Goal: Task Accomplishment & Management: Manage account settings

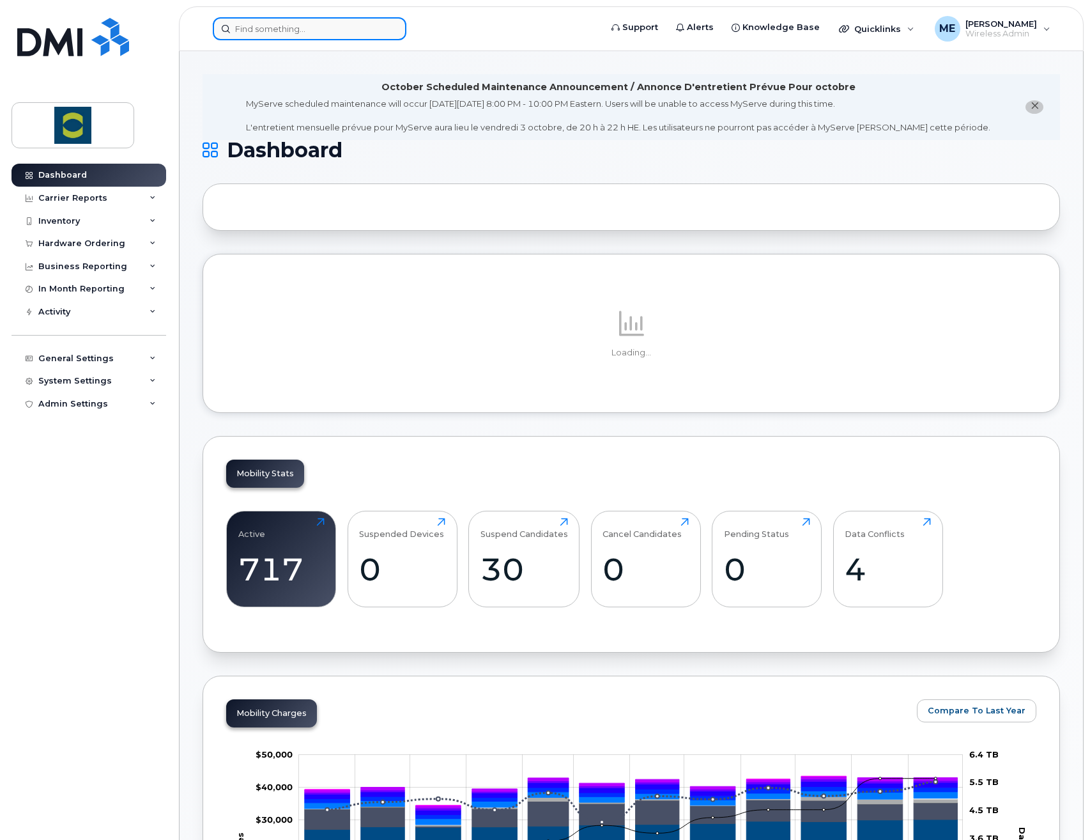
click at [295, 33] on input at bounding box center [310, 28] width 194 height 23
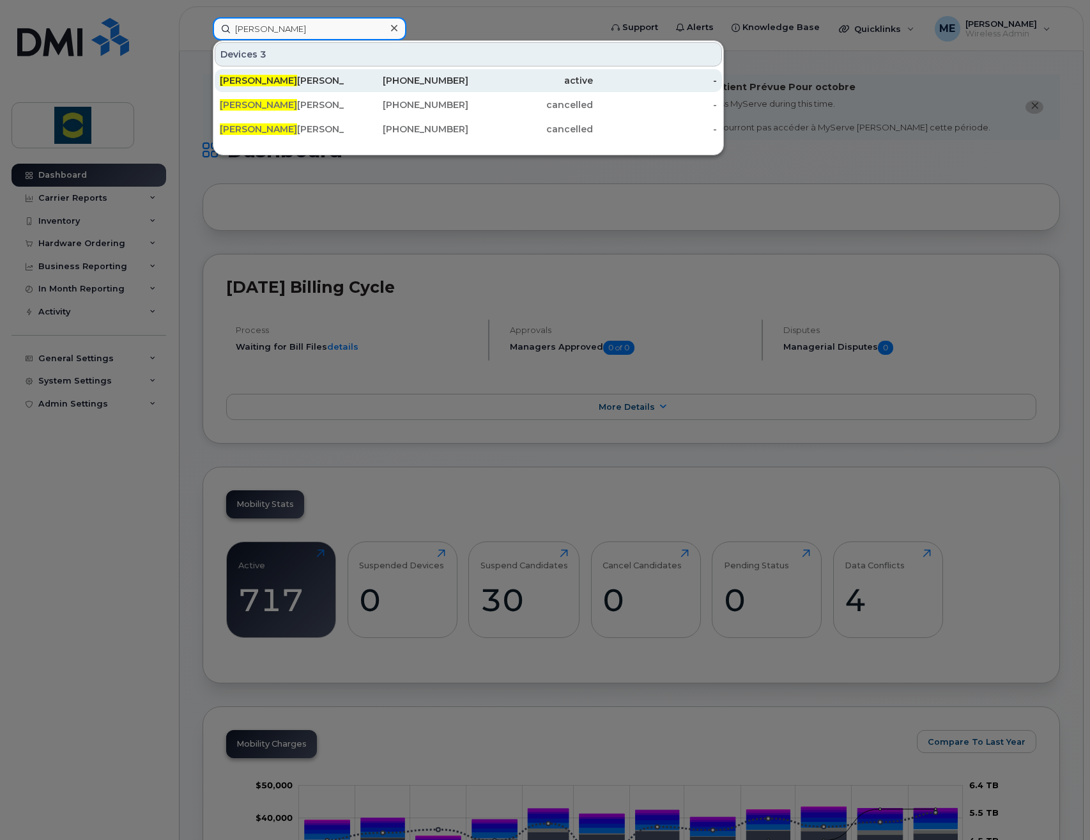
type input "cody"
click at [251, 78] on div "Cody Armstrong" at bounding box center [282, 80] width 125 height 13
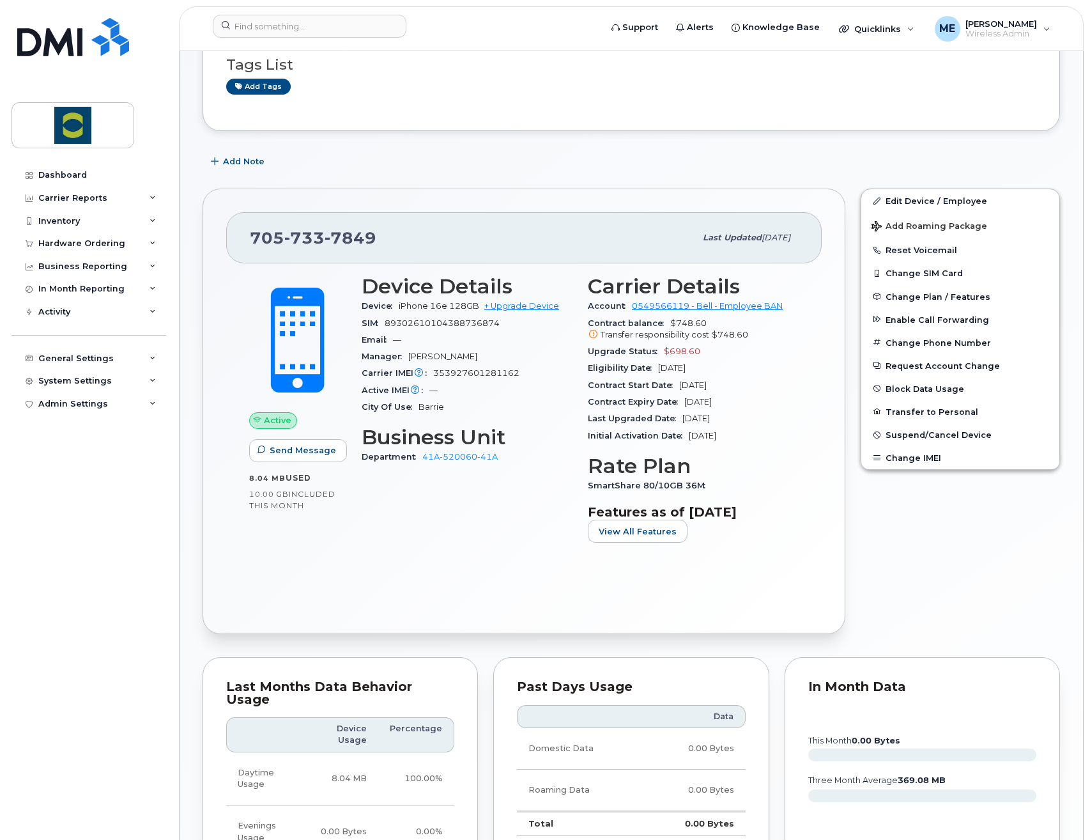
scroll to position [192, 0]
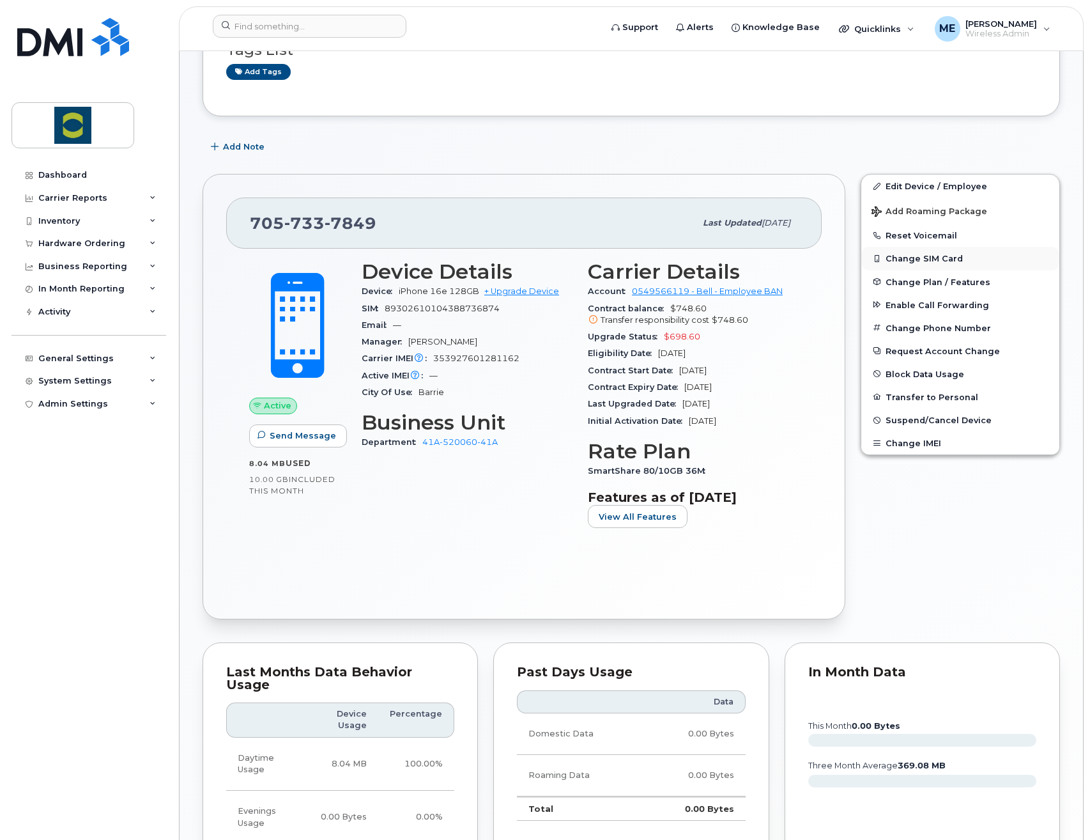
click at [944, 259] on button "Change SIM Card" at bounding box center [960, 258] width 198 height 23
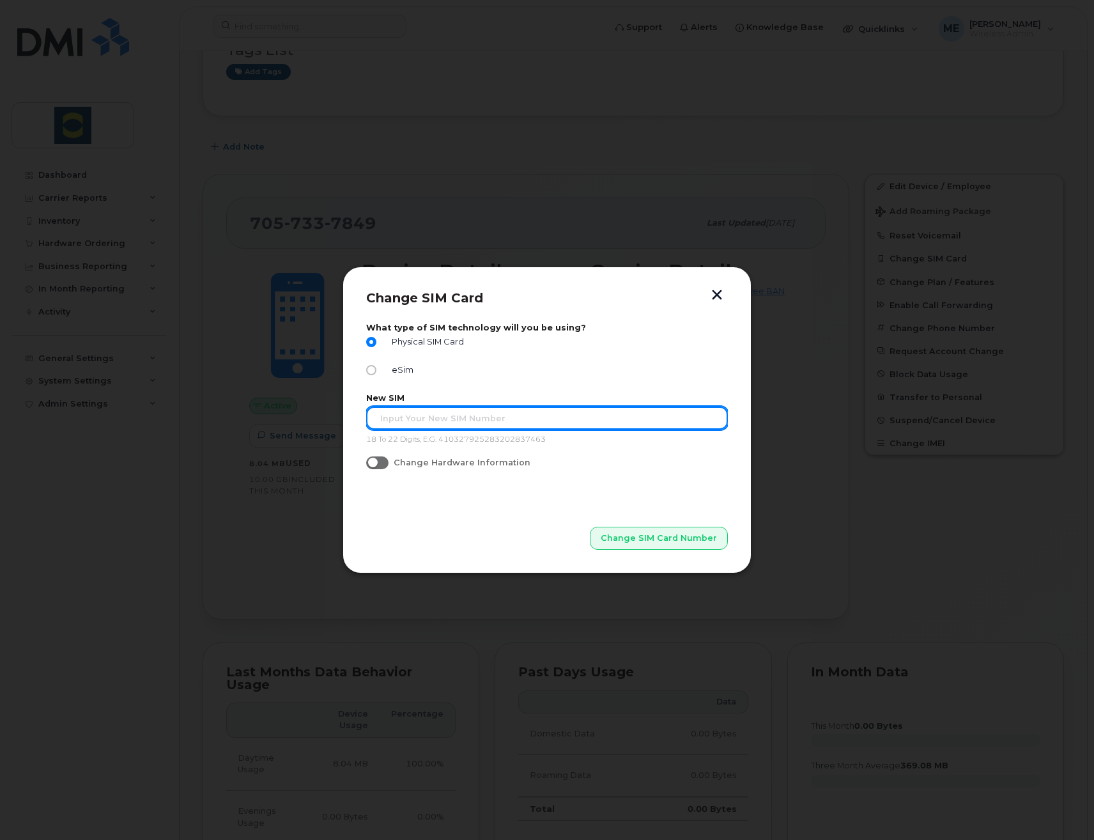
click at [410, 422] on input "text" at bounding box center [547, 417] width 362 height 23
type input "89302610207416751011"
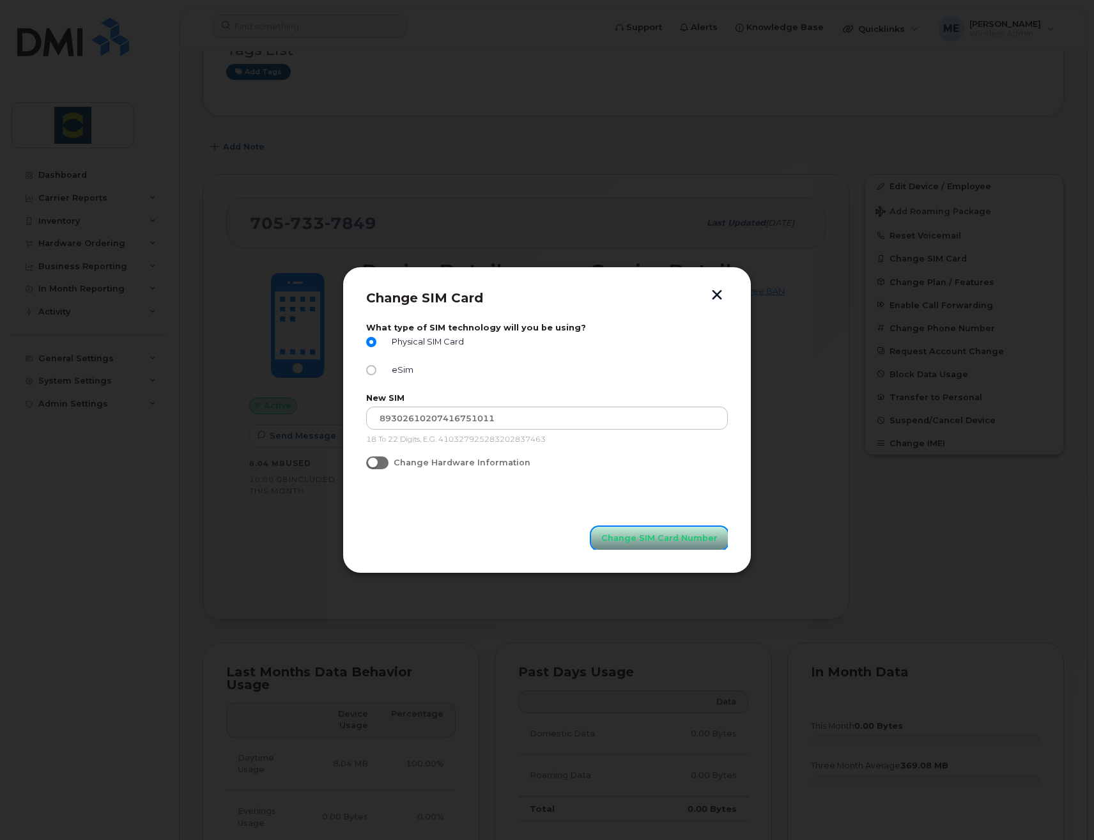
click at [668, 542] on span "Change SIM Card Number" at bounding box center [659, 538] width 116 height 12
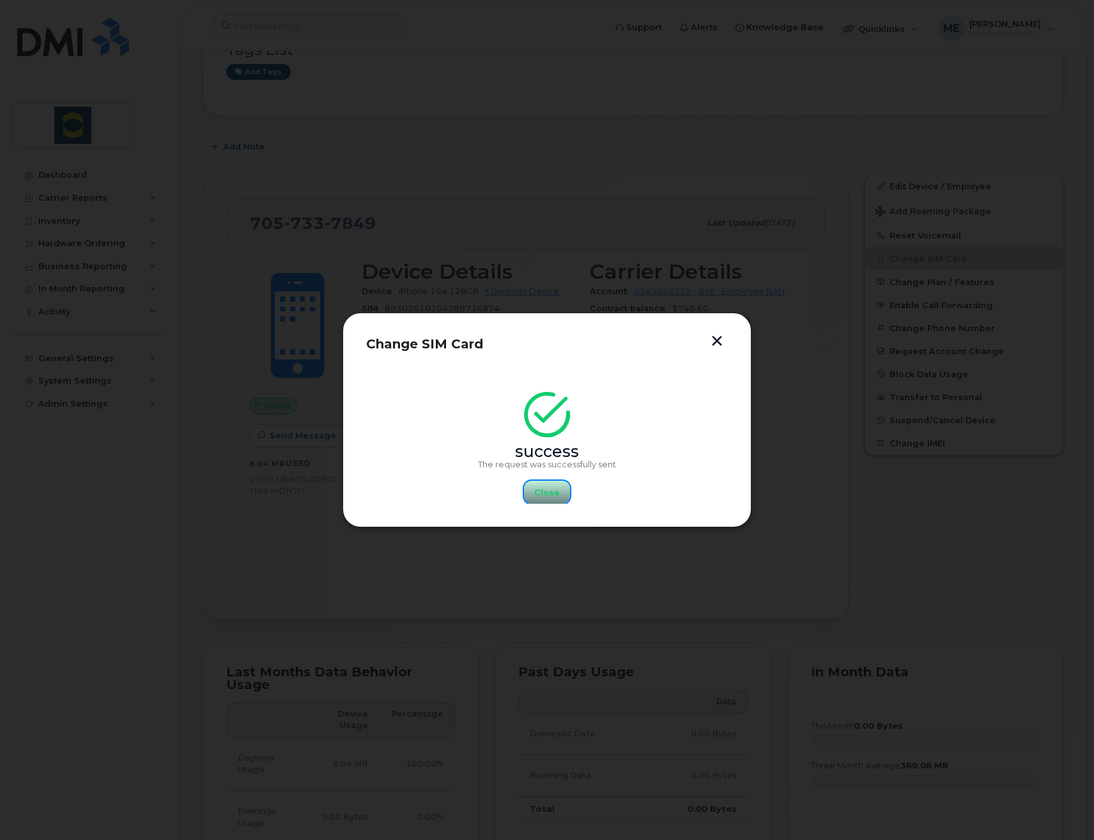
click at [540, 493] on span "Close" at bounding box center [547, 492] width 26 height 12
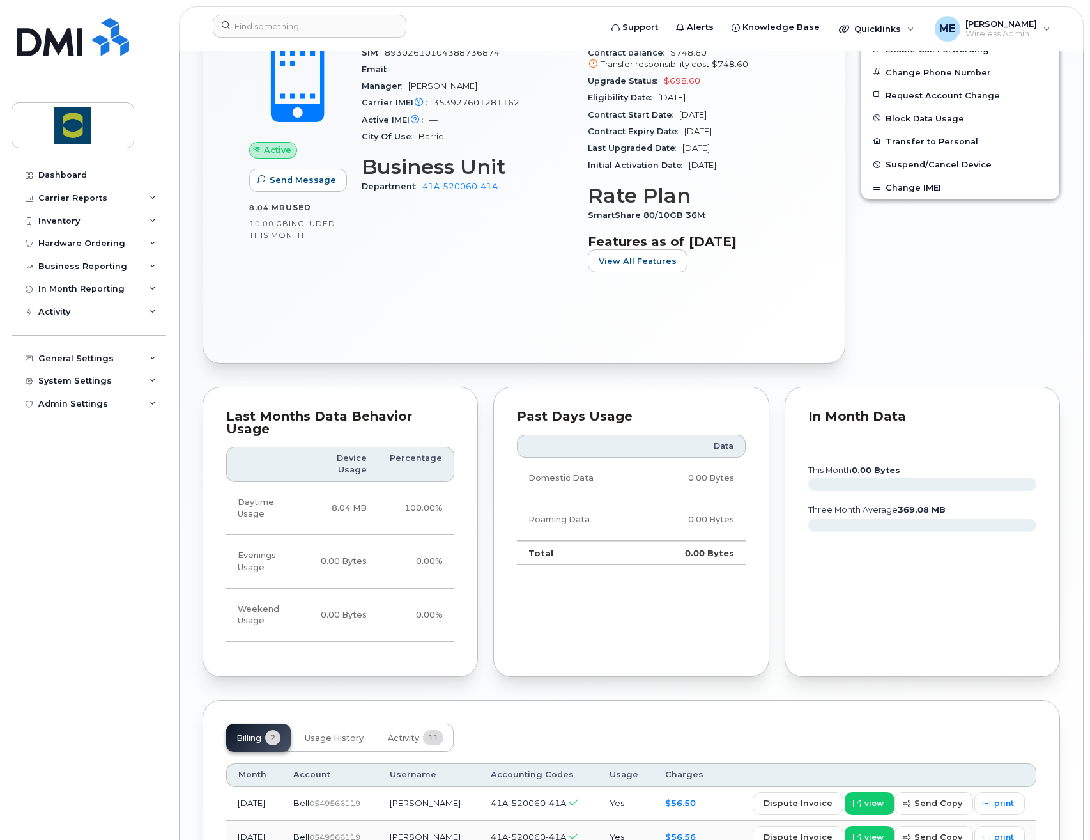
scroll to position [548, 0]
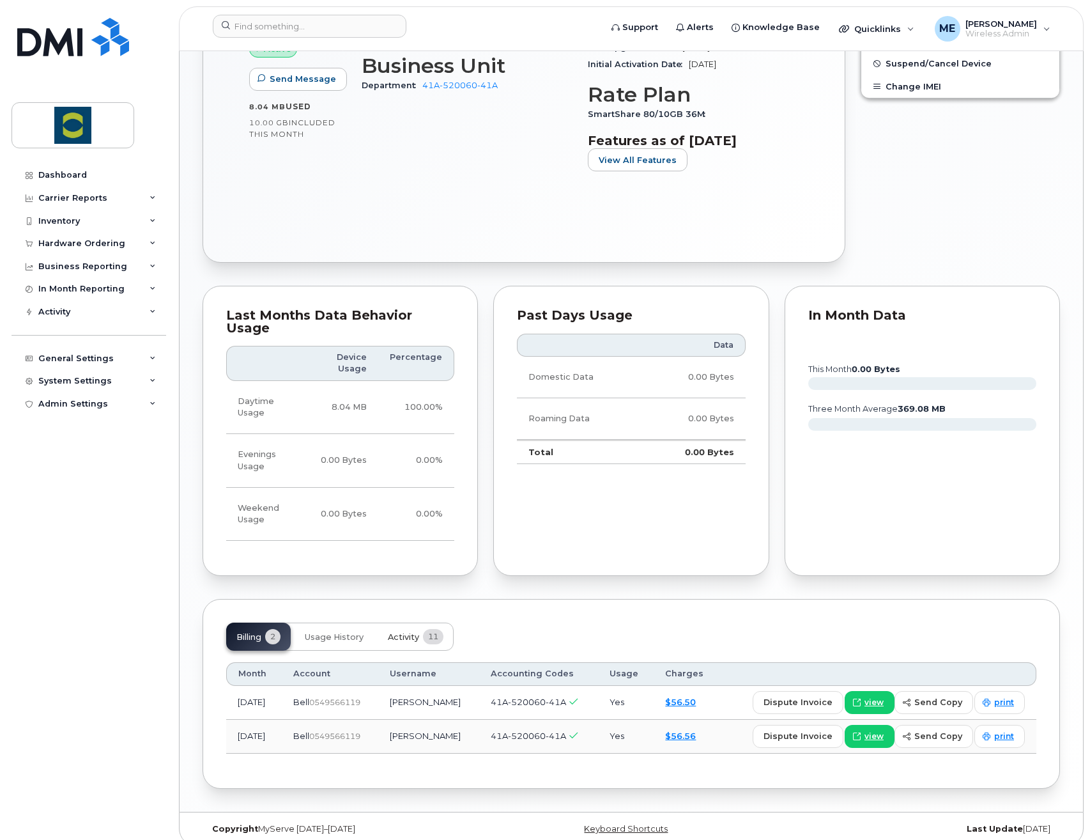
click at [414, 631] on button "Activity 11" at bounding box center [416, 636] width 76 height 28
click at [309, 632] on span "Usage History" at bounding box center [334, 637] width 59 height 10
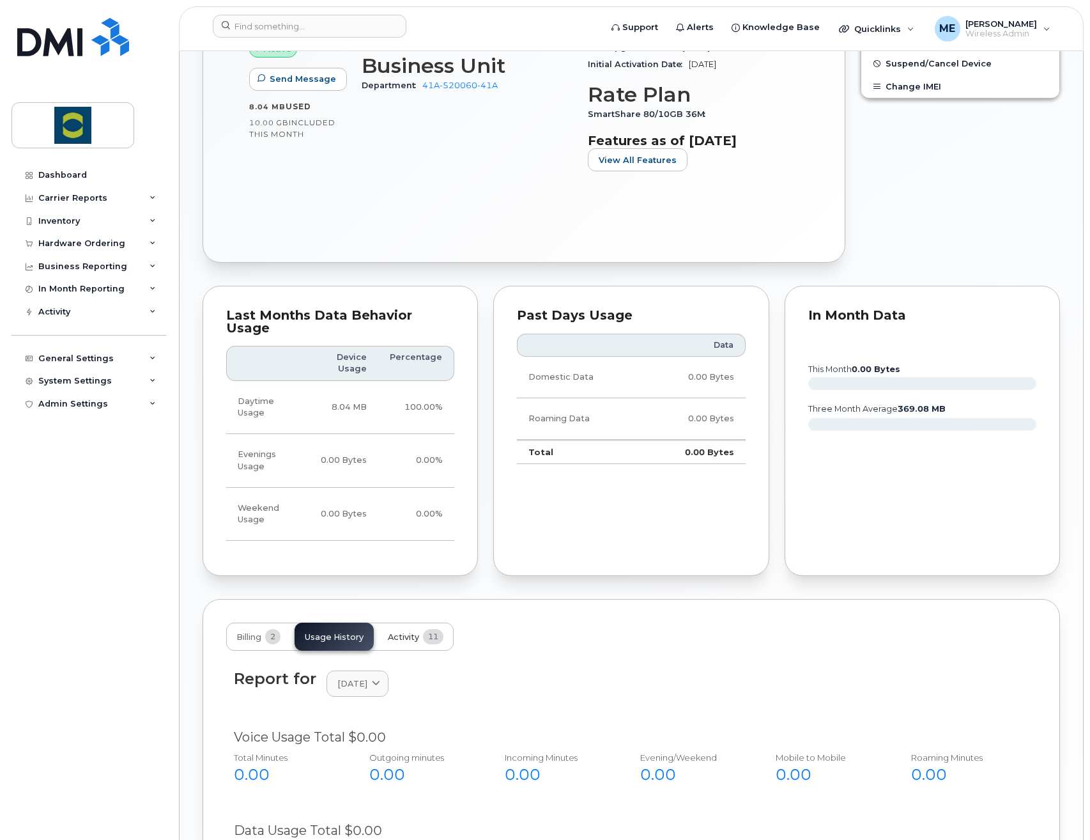
click at [428, 629] on span "11" at bounding box center [433, 636] width 20 height 15
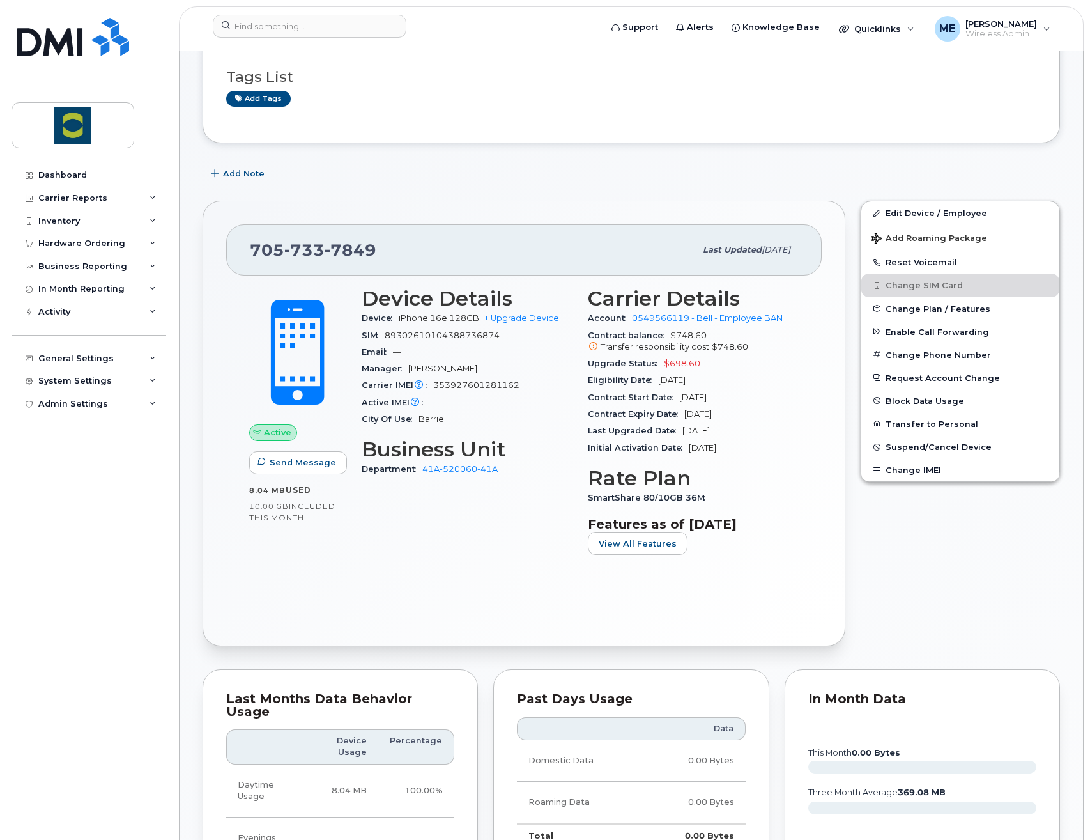
scroll to position [0, 0]
